Goal: Transaction & Acquisition: Obtain resource

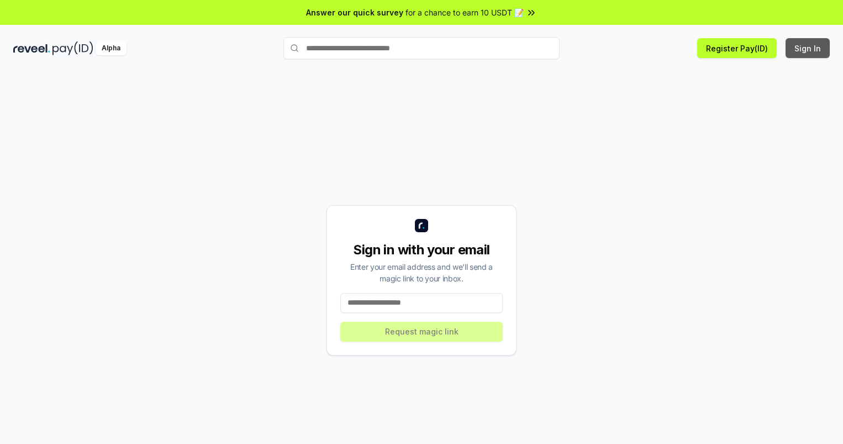
click at [808, 48] on button "Sign In" at bounding box center [807, 48] width 44 height 20
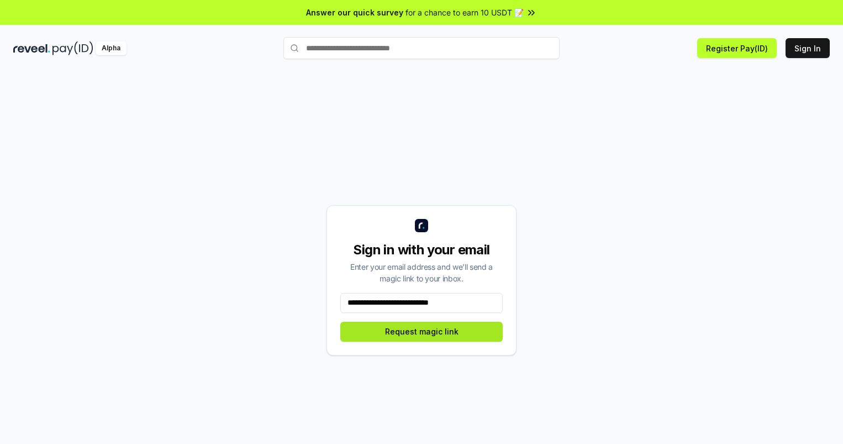
type input "**********"
click at [421, 331] on button "Request magic link" at bounding box center [421, 331] width 162 height 20
